Goal: Task Accomplishment & Management: Manage account settings

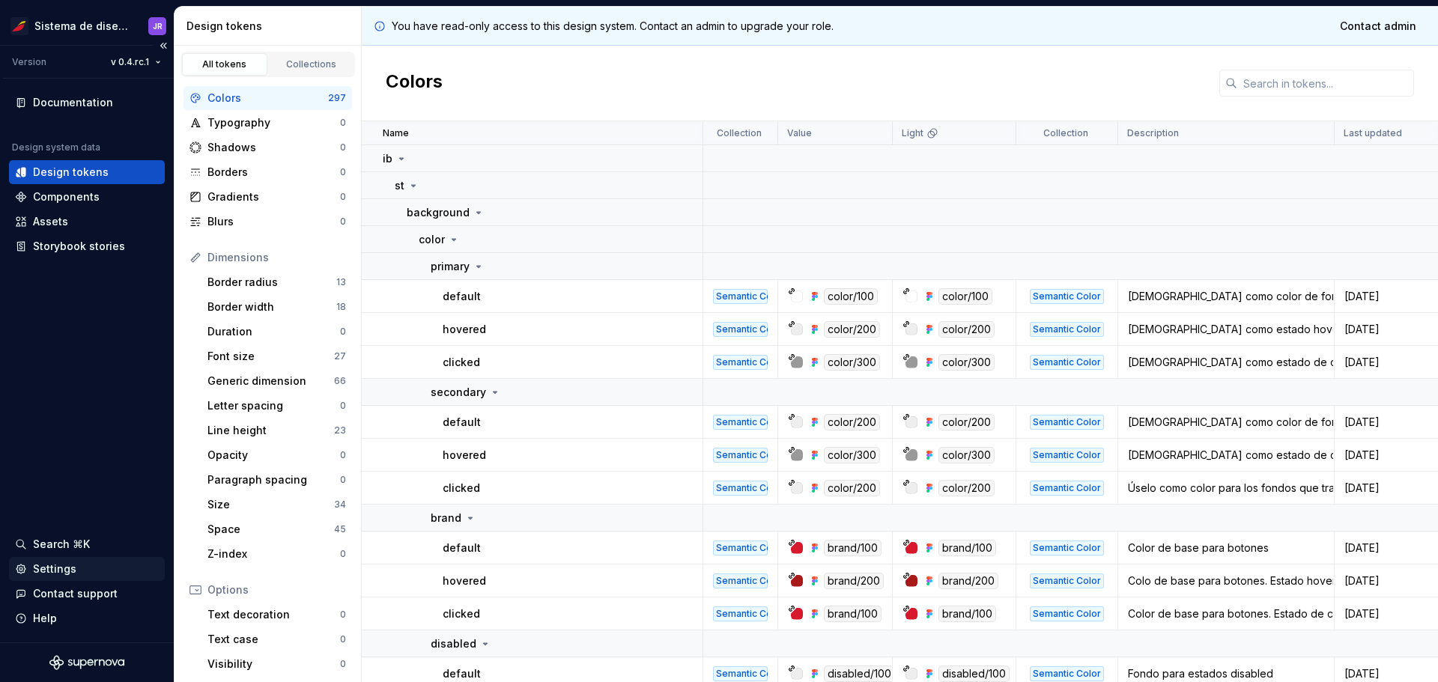
click at [60, 571] on div "Settings" at bounding box center [54, 569] width 43 height 15
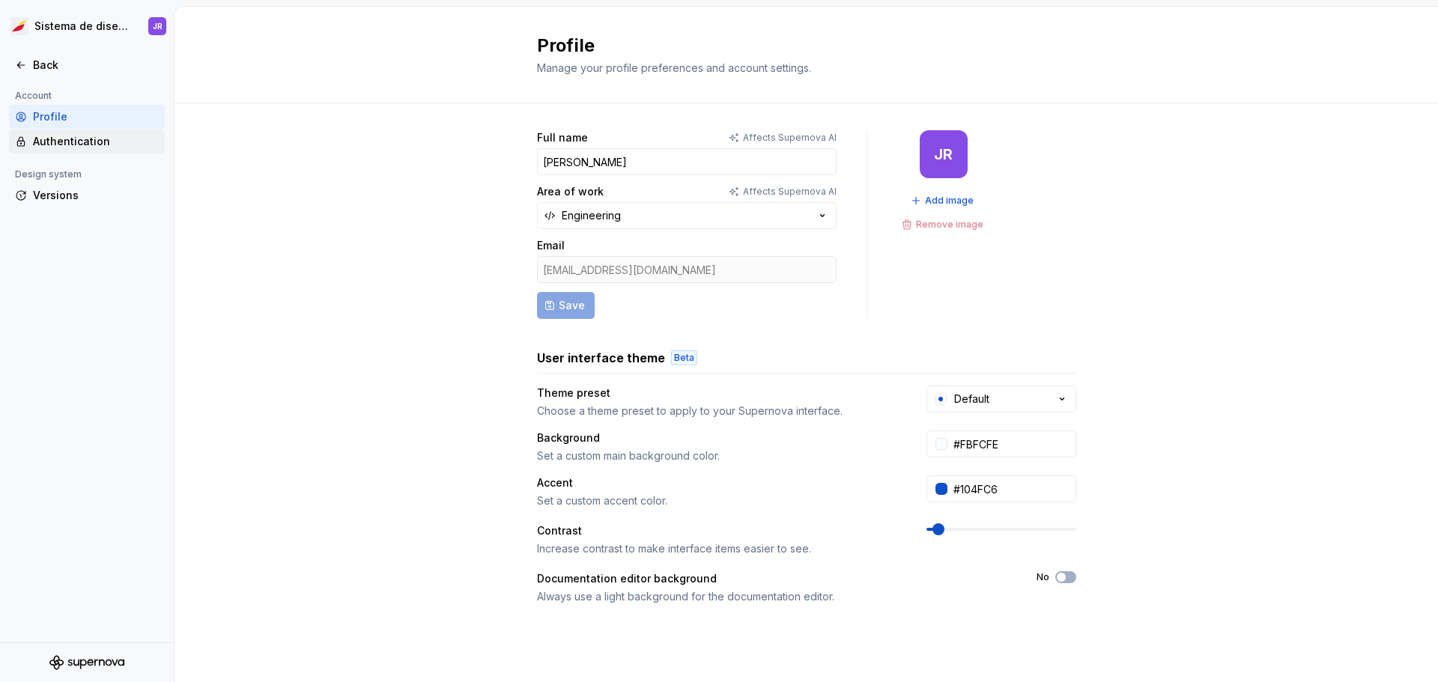
click at [113, 141] on div "Authentication" at bounding box center [96, 141] width 126 height 15
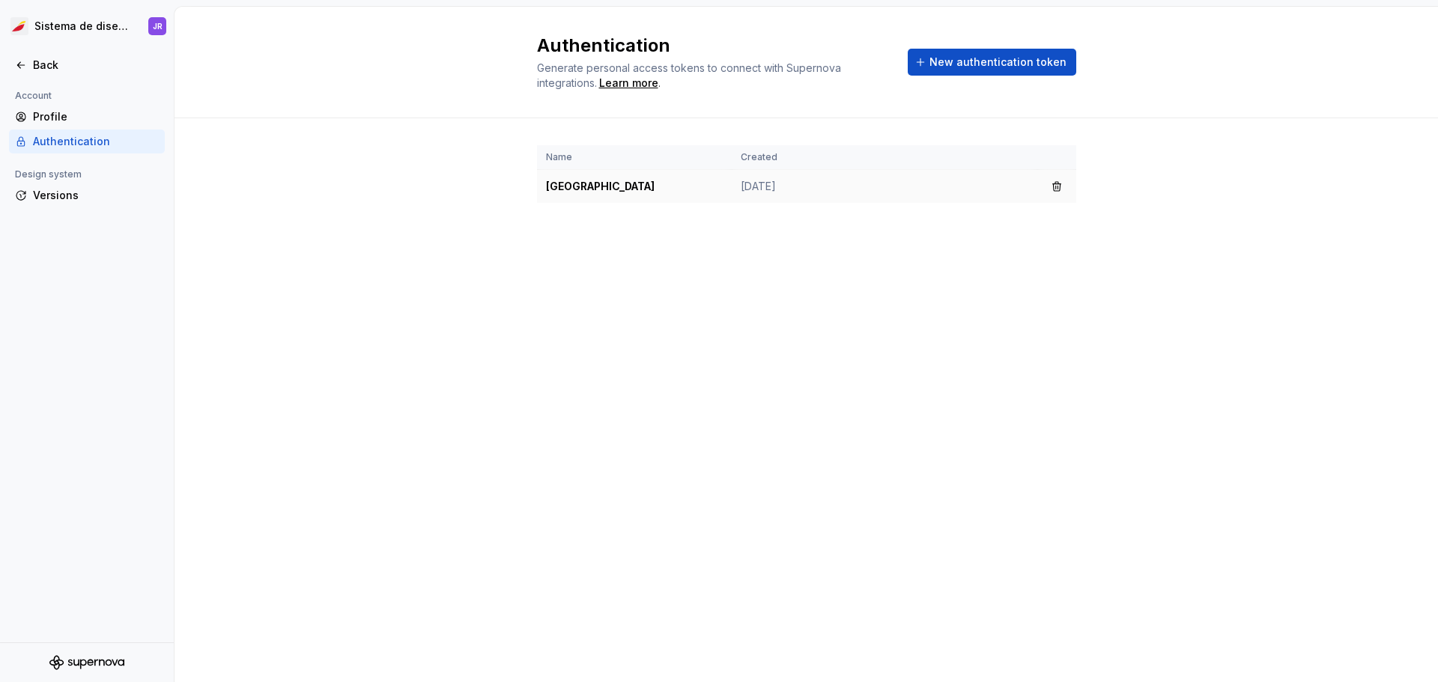
click at [678, 185] on td "[GEOGRAPHIC_DATA]" at bounding box center [634, 187] width 195 height 34
click at [553, 189] on td "[GEOGRAPHIC_DATA]" at bounding box center [634, 187] width 195 height 34
click at [979, 64] on span "New authentication token" at bounding box center [997, 62] width 137 height 15
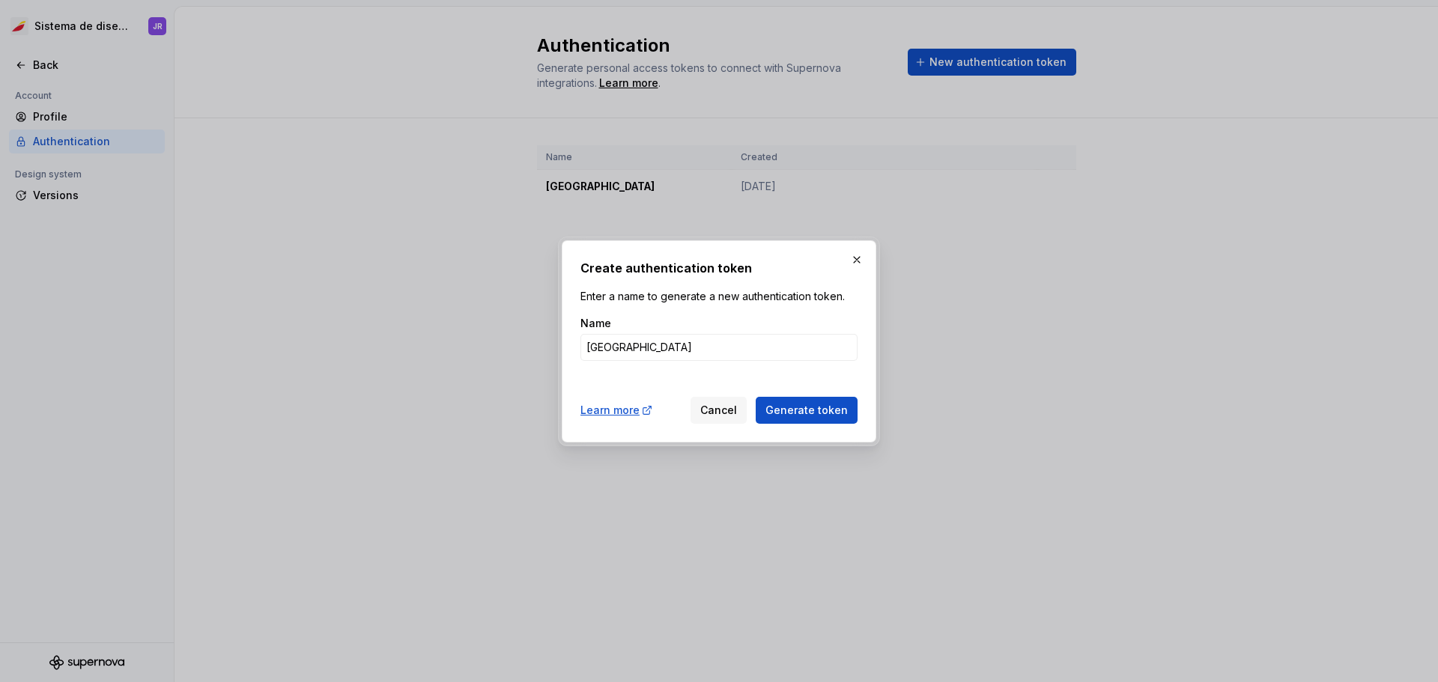
type input "[GEOGRAPHIC_DATA]"
click at [755, 397] on button "Generate token" at bounding box center [806, 410] width 102 height 27
click at [811, 411] on span "Generate token" at bounding box center [806, 410] width 82 height 15
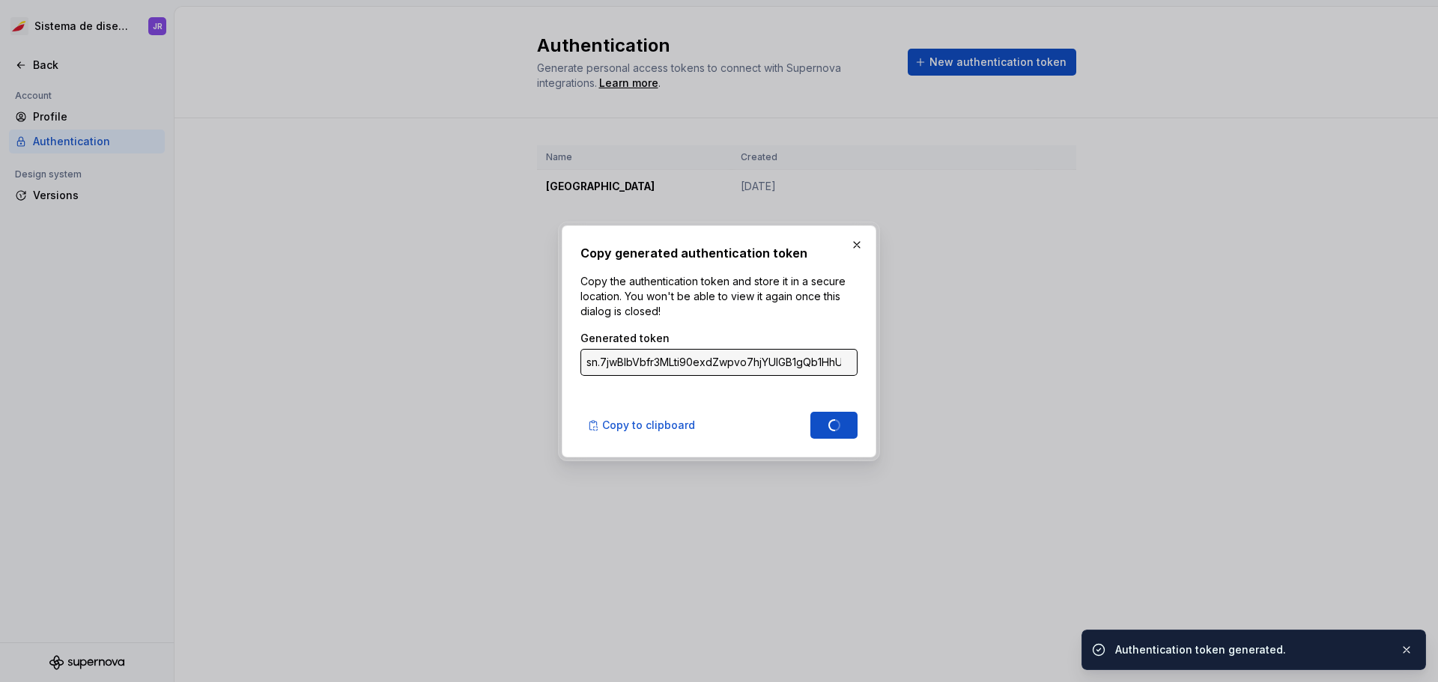
type input "sn.q4HggGIuIGNBE6TByTbR59544z0EMwgI0LLrk5xfJ8siIqPNSv3NDawUNJMdGOXwukW1u8Jy9zGn…"
click at [628, 422] on span "Copy to clipboard" at bounding box center [648, 425] width 93 height 15
click at [711, 375] on input "sn.q4HggGIuIGNBE6TByTbR59544z0EMwgI0LLrk5xfJ8siIqPNSv3NDawUNJMdGOXwukW1u8Jy9zGn…" at bounding box center [718, 362] width 277 height 27
click at [714, 364] on input "sn.q4HggGIuIGNBE6TByTbR59544z0EMwgI0LLrk5xfJ8siIqPNSv3NDawUNJMdGOXwukW1u8Jy9zGn…" at bounding box center [718, 362] width 277 height 27
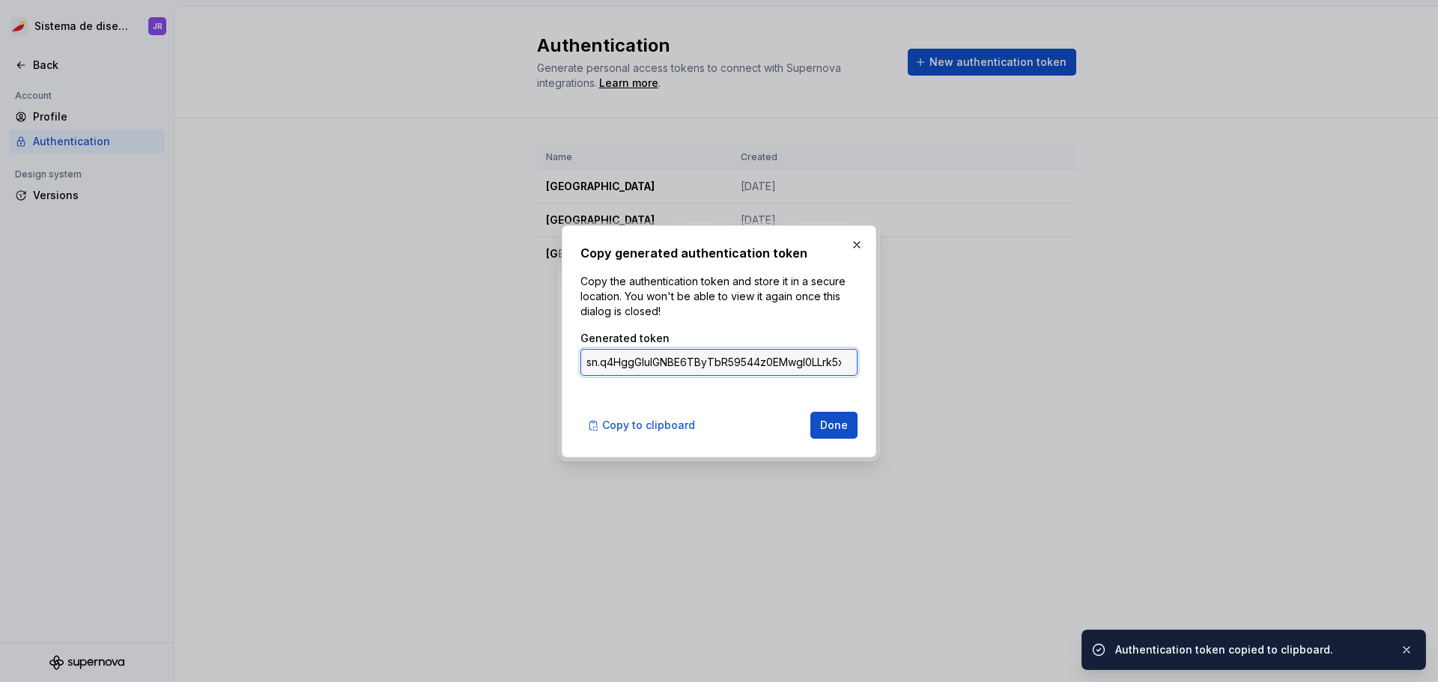
click at [742, 364] on input "sn.q4HggGIuIGNBE6TByTbR59544z0EMwgI0LLrk5xfJ8siIqPNSv3NDawUNJMdGOXwukW1u8Jy9zGn…" at bounding box center [718, 362] width 277 height 27
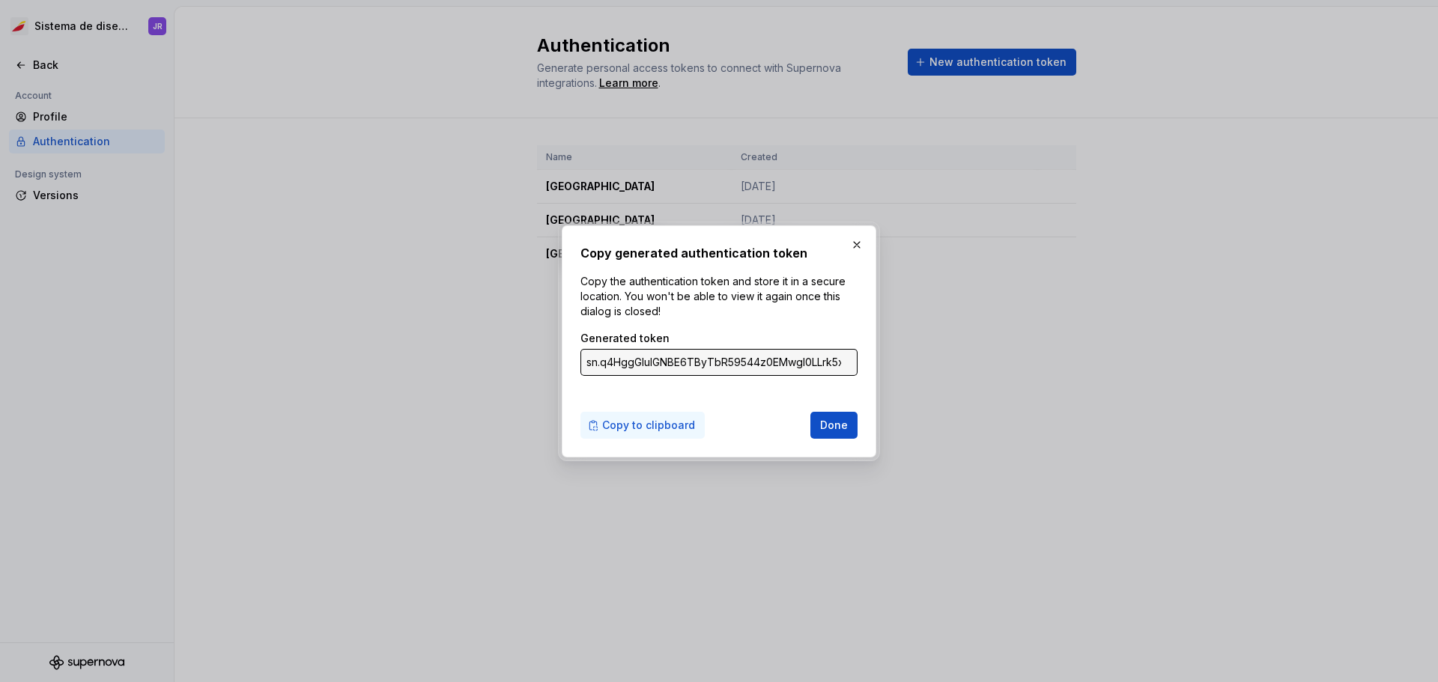
click at [649, 422] on span "Copy to clipboard" at bounding box center [648, 425] width 93 height 15
drag, startPoint x: 799, startPoint y: 362, endPoint x: 1027, endPoint y: 366, distance: 228.4
click at [1026, 366] on div "Copy generated authentication token Copy the authentication token and store it …" at bounding box center [719, 341] width 1438 height 682
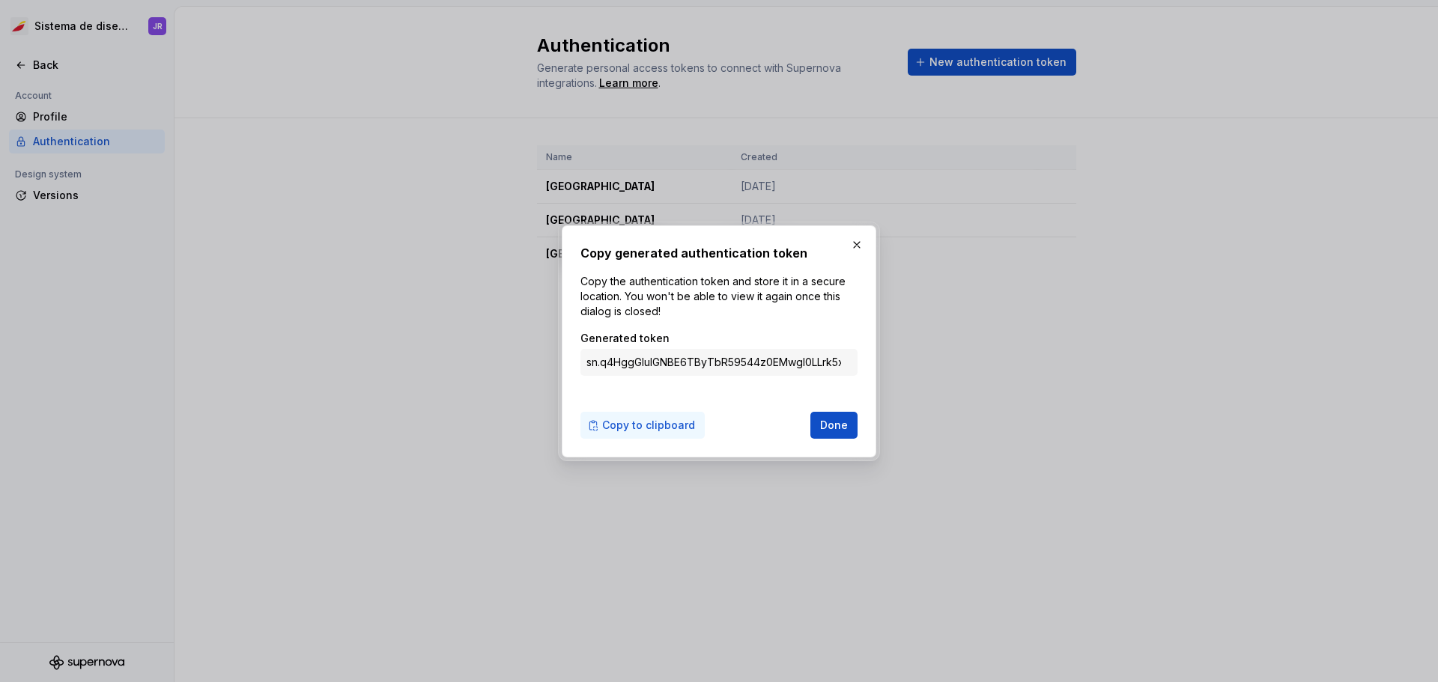
click at [637, 428] on span "Copy to clipboard" at bounding box center [648, 425] width 93 height 15
click at [836, 418] on span "Done" at bounding box center [834, 425] width 28 height 15
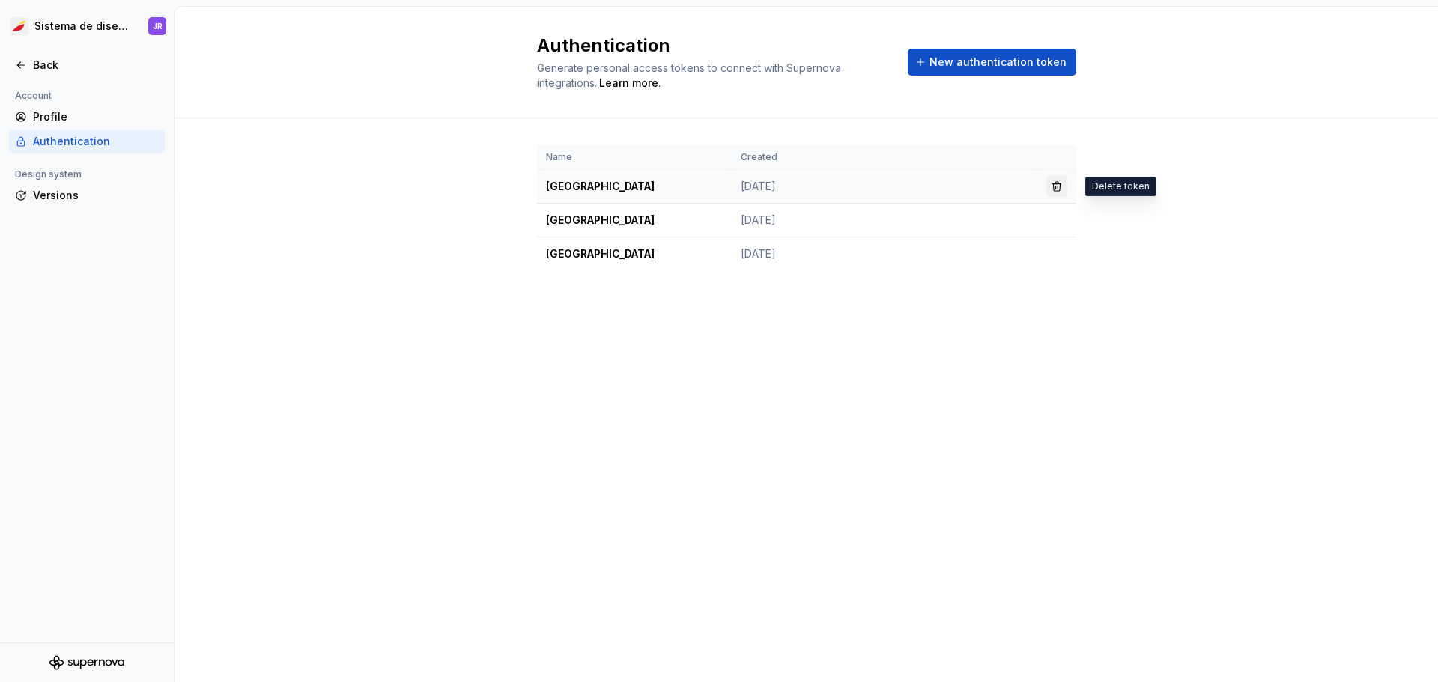
click at [1058, 189] on button "button" at bounding box center [1056, 186] width 21 height 21
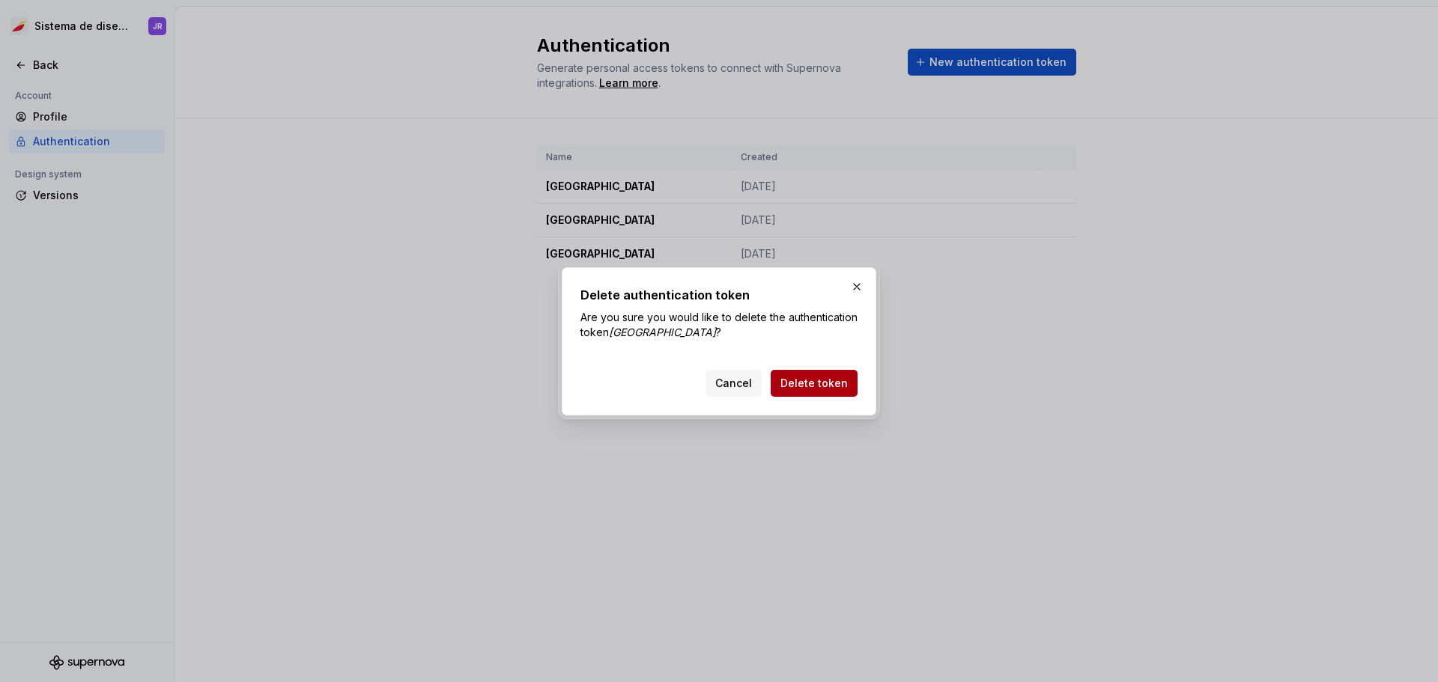
click at [825, 392] on button "Delete token" at bounding box center [813, 383] width 87 height 27
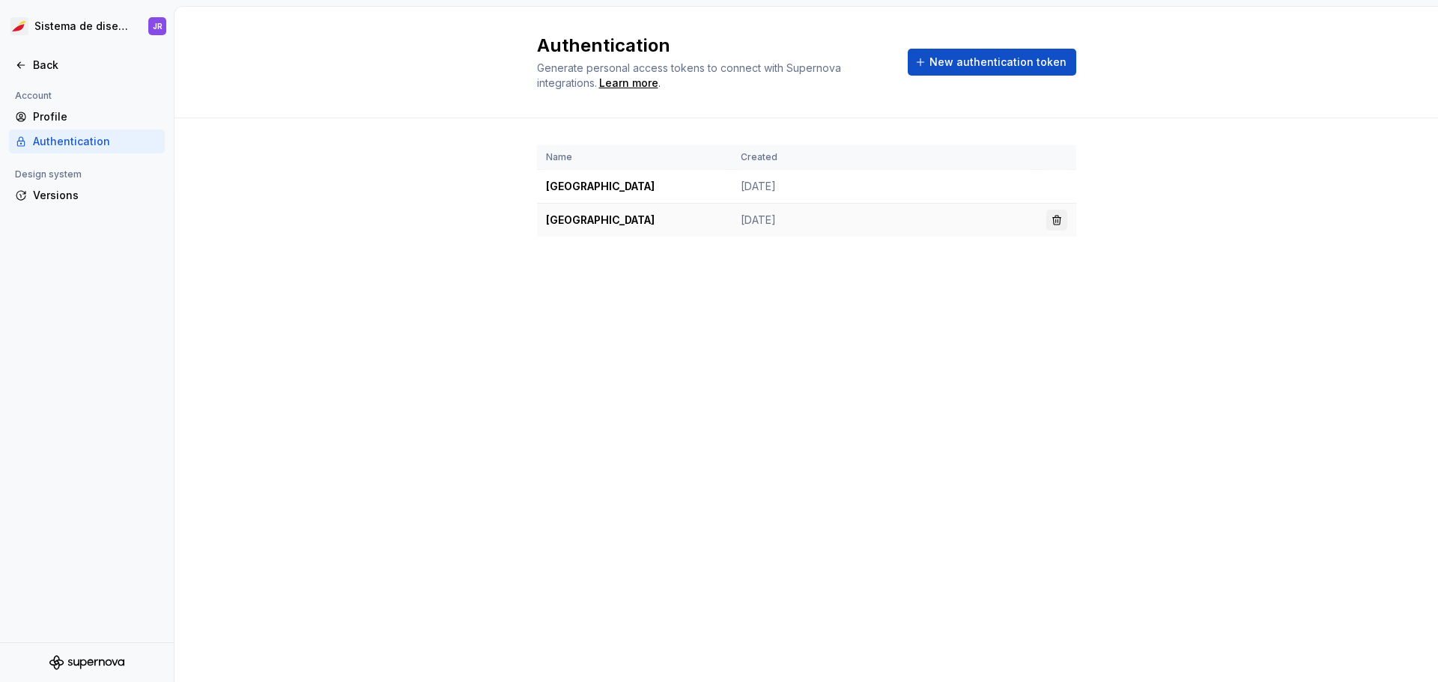
click at [1059, 227] on button "button" at bounding box center [1056, 220] width 21 height 21
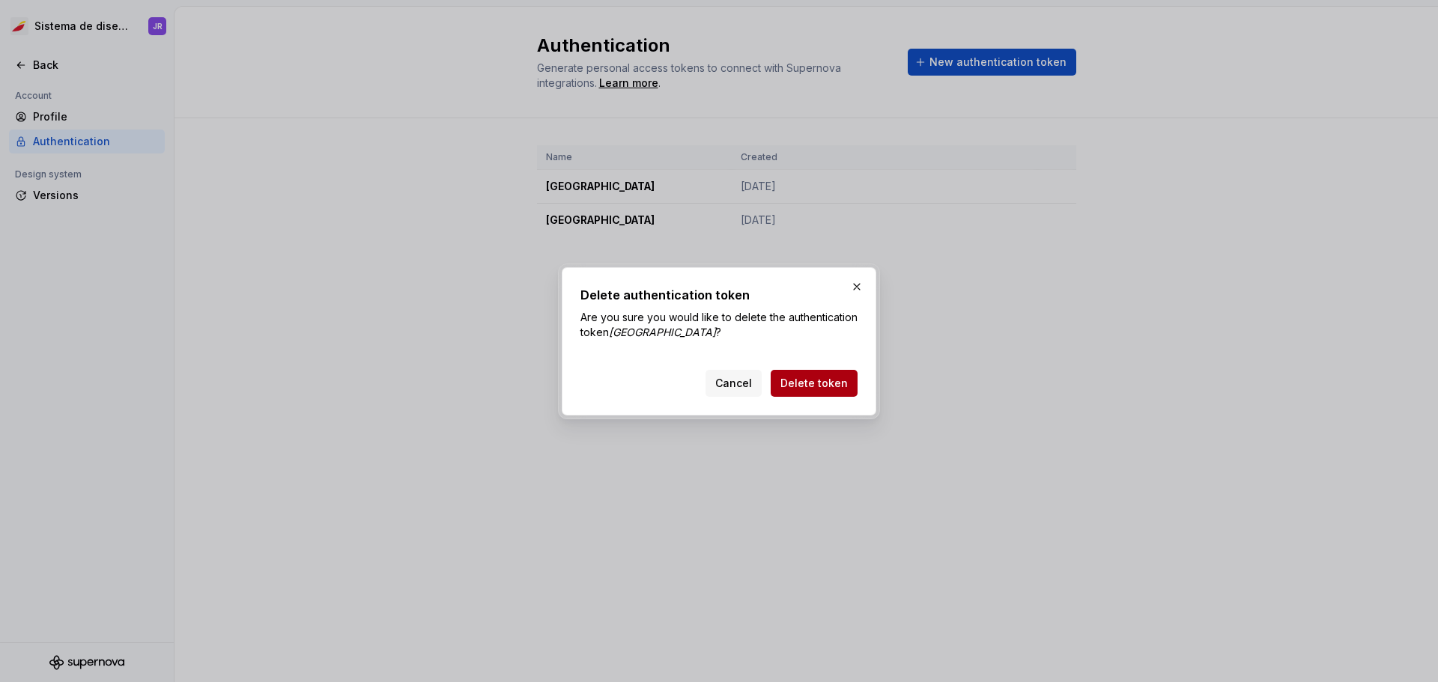
click at [828, 389] on span "Delete token" at bounding box center [813, 383] width 67 height 15
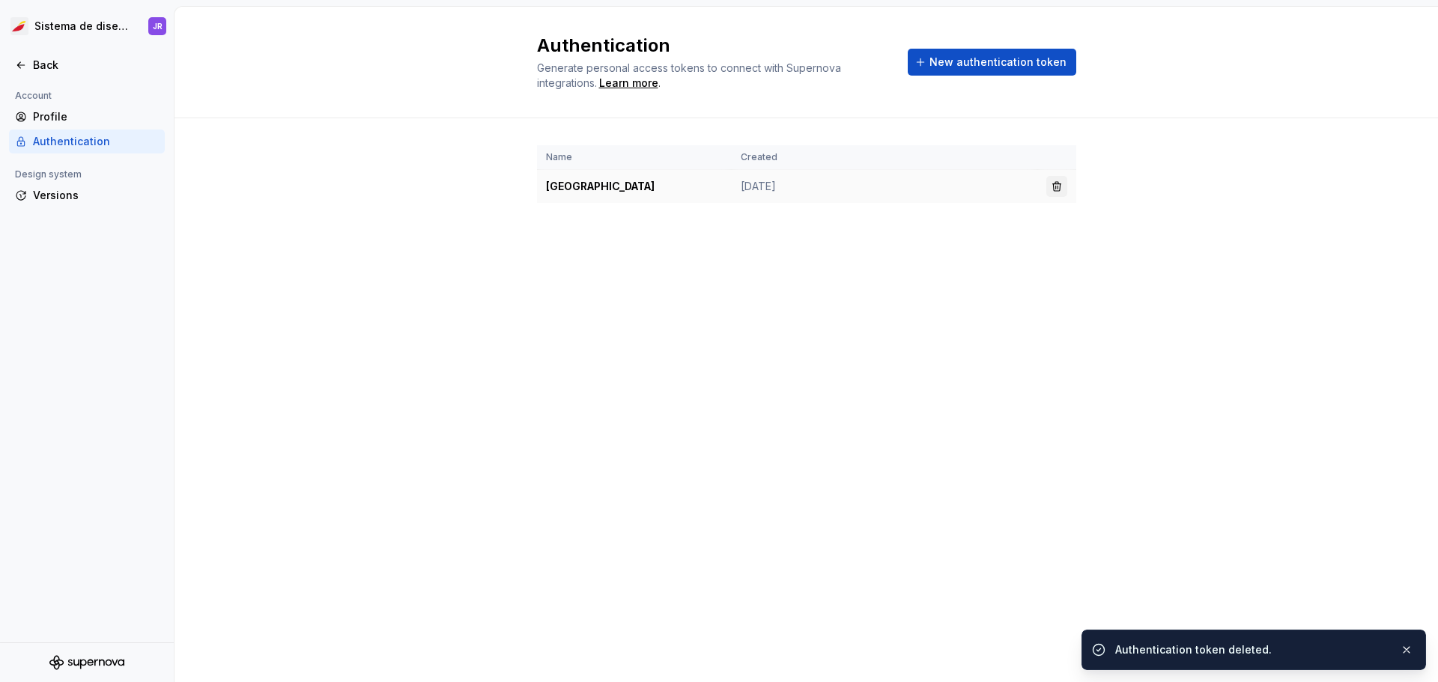
click at [1058, 186] on button "button" at bounding box center [1056, 186] width 21 height 21
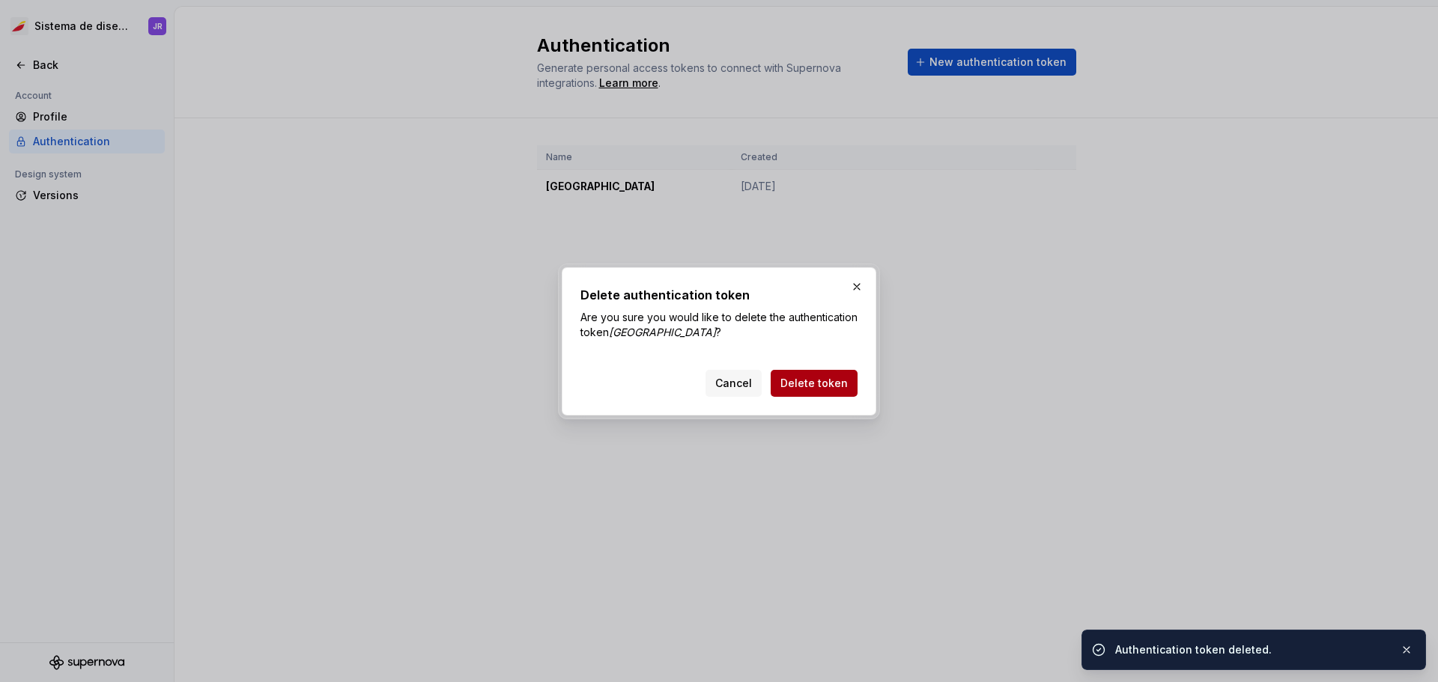
click at [838, 377] on span "Delete token" at bounding box center [813, 383] width 67 height 15
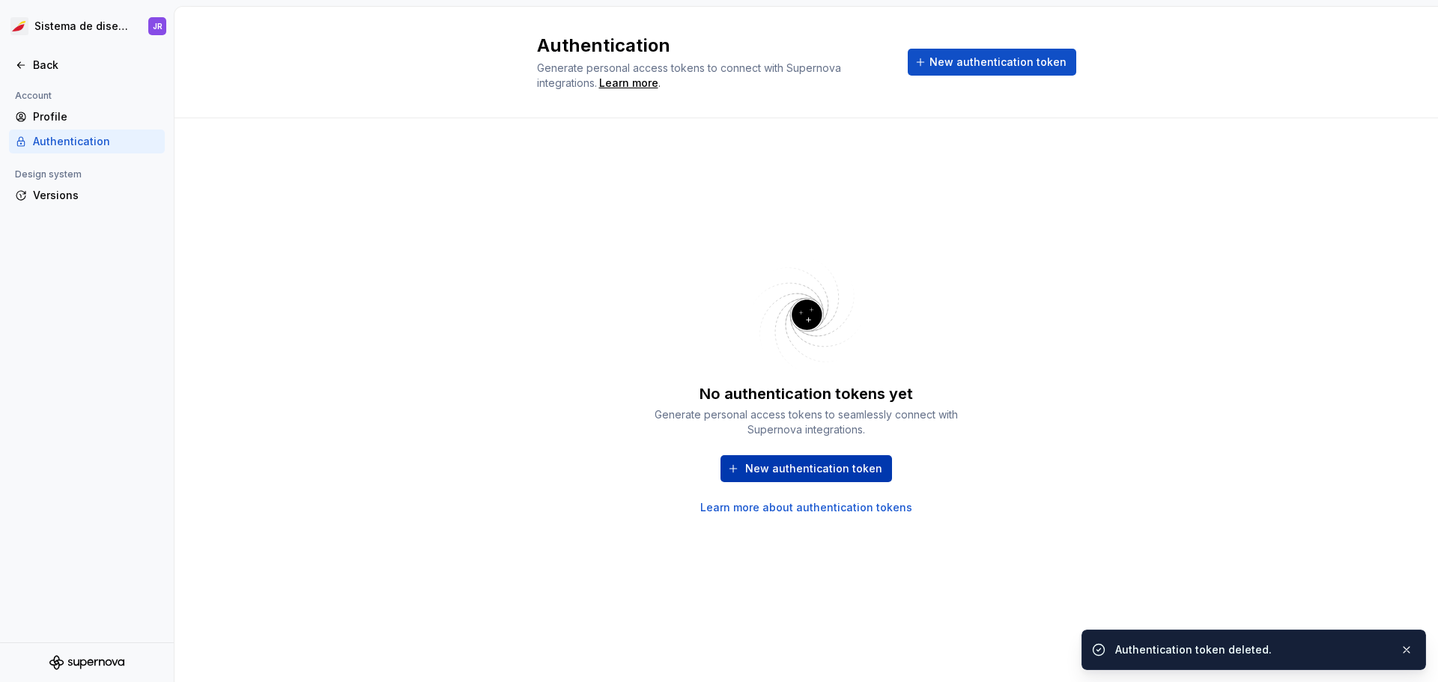
click at [863, 467] on span "New authentication token" at bounding box center [813, 468] width 137 height 15
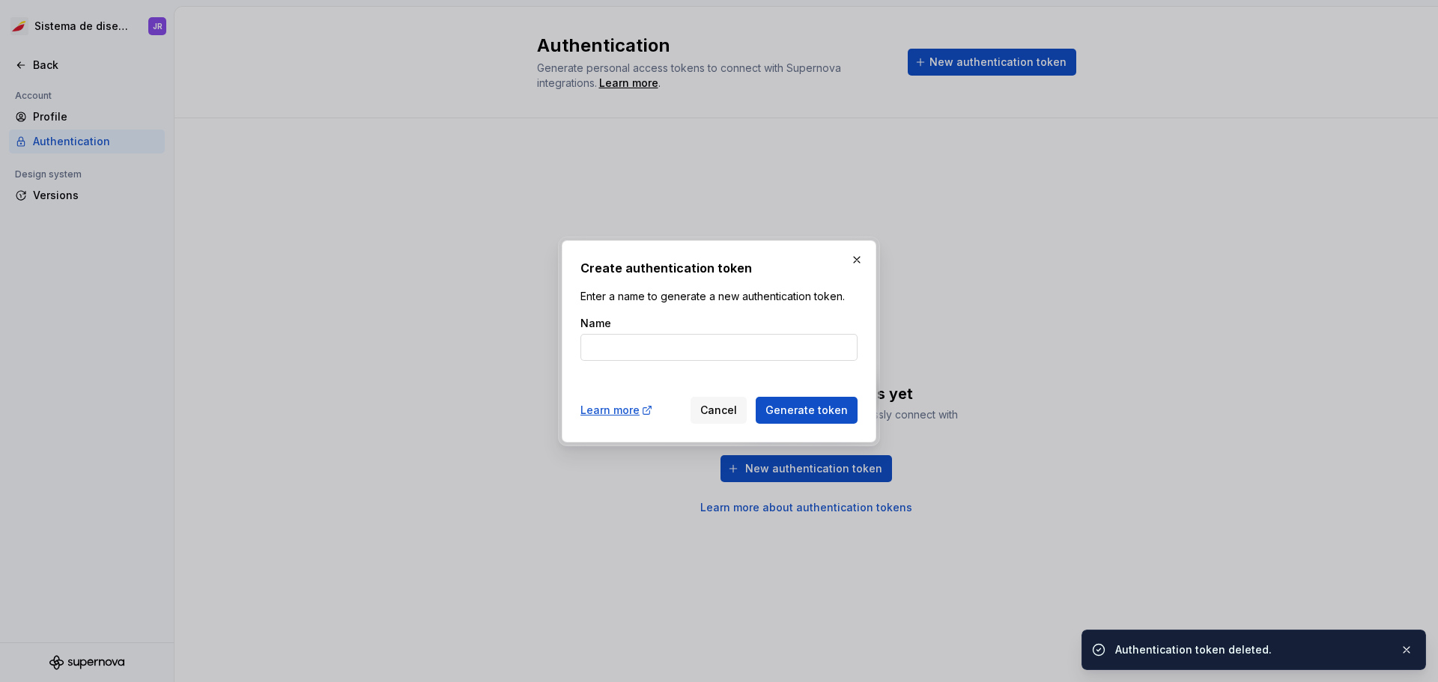
click at [705, 334] on input "Name" at bounding box center [718, 347] width 277 height 27
click at [679, 371] on div "Create authentication token Enter a name to generate a new authentication token…" at bounding box center [718, 341] width 277 height 165
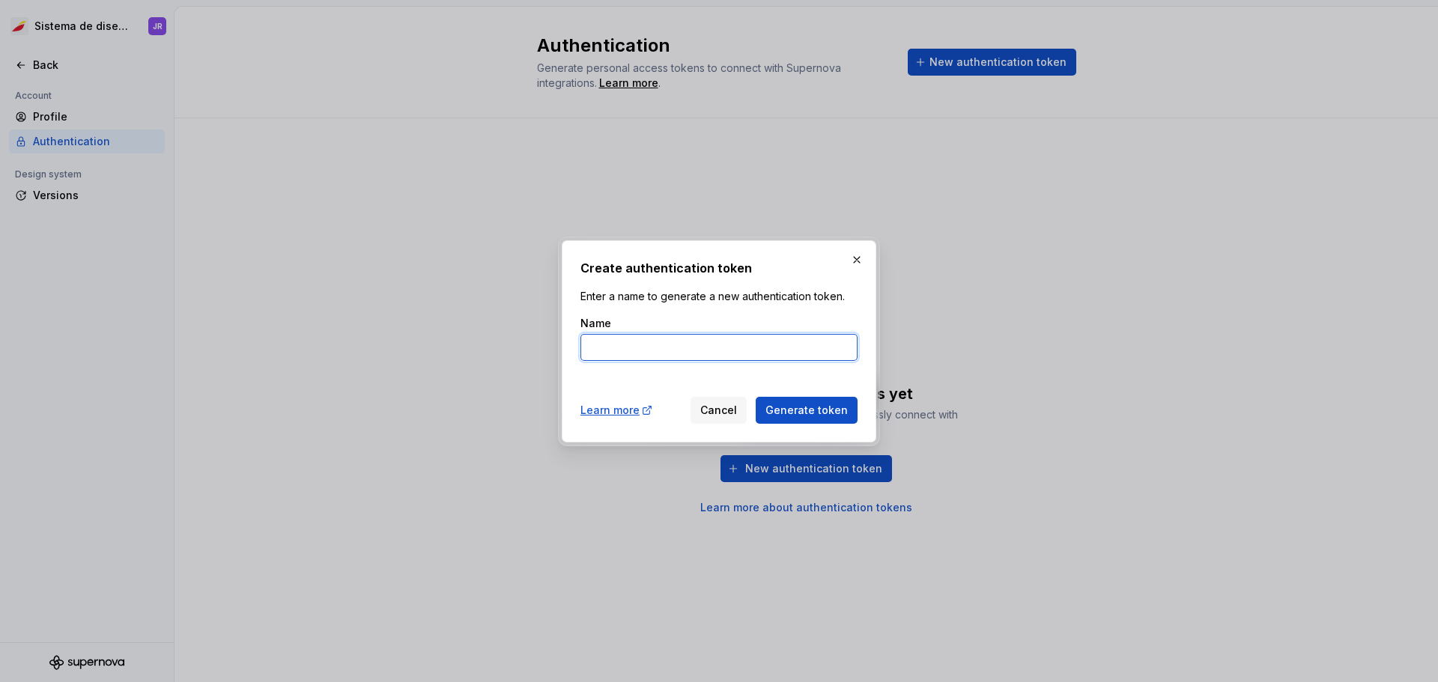
click at [684, 359] on input "Name" at bounding box center [718, 347] width 277 height 27
type input "i"
type input "[GEOGRAPHIC_DATA]"
click at [864, 413] on div "Create authentication token Enter a name to generate a new authentication token…" at bounding box center [719, 341] width 314 height 202
click at [818, 409] on span "Generate token" at bounding box center [806, 410] width 82 height 15
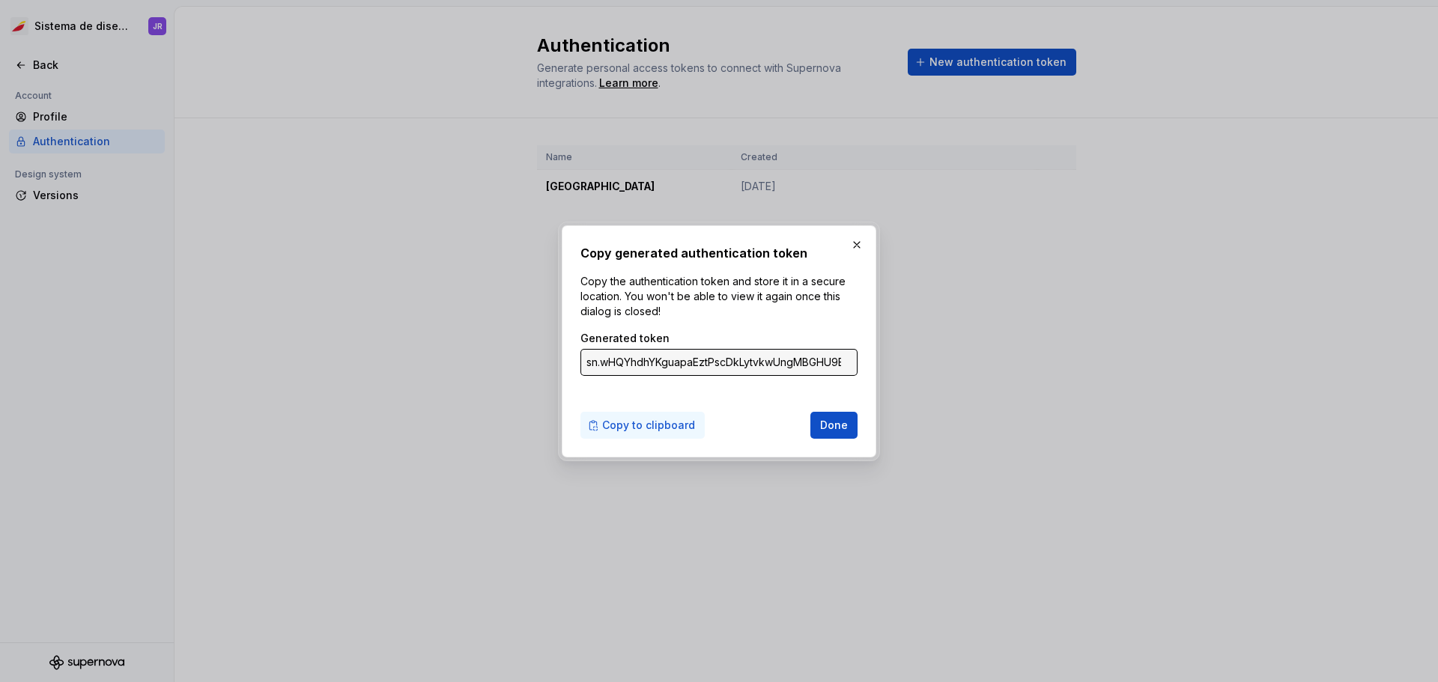
click at [655, 425] on span "Copy to clipboard" at bounding box center [648, 425] width 93 height 15
click at [828, 431] on span "Done" at bounding box center [834, 425] width 28 height 15
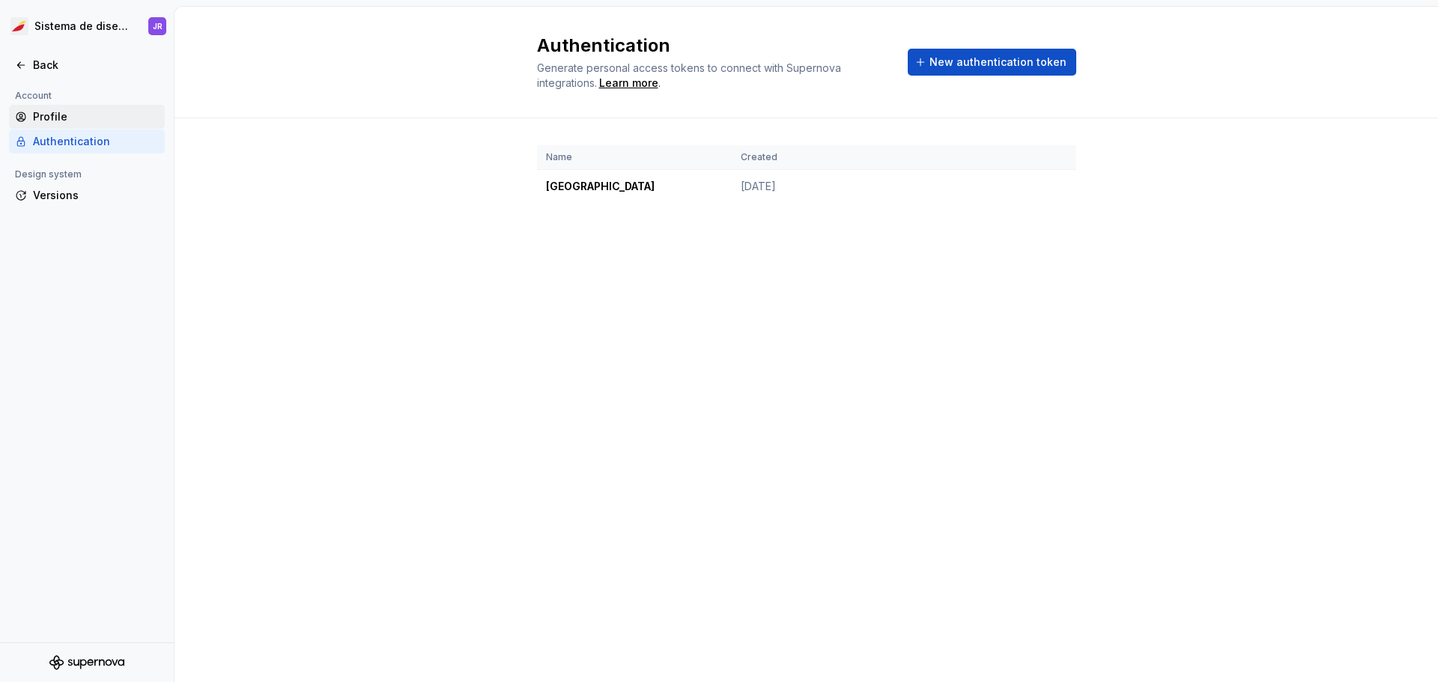
click at [52, 116] on div "Profile" at bounding box center [96, 116] width 126 height 15
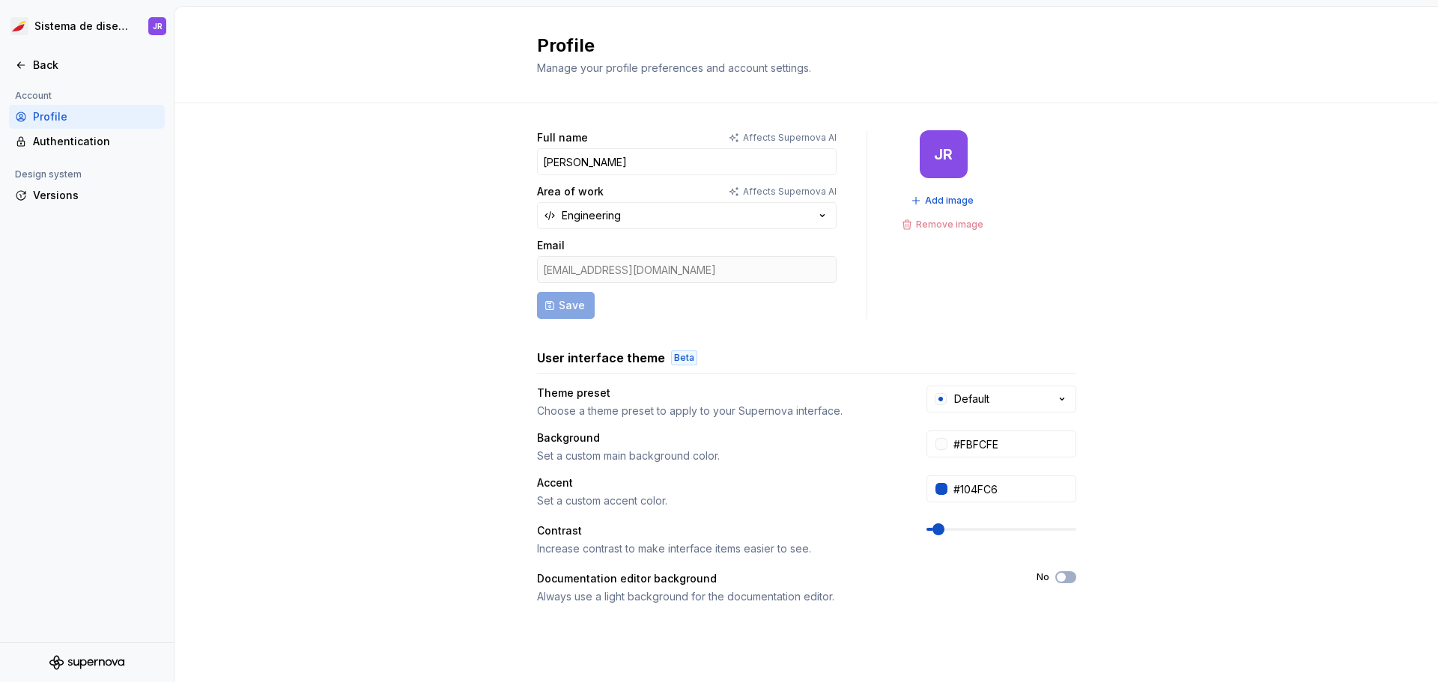
click at [216, 260] on div "Full name Affects Supernova AI [PERSON_NAME] Area of work Affects Supernova AI …" at bounding box center [805, 480] width 1263 height 755
